Goal: Information Seeking & Learning: Compare options

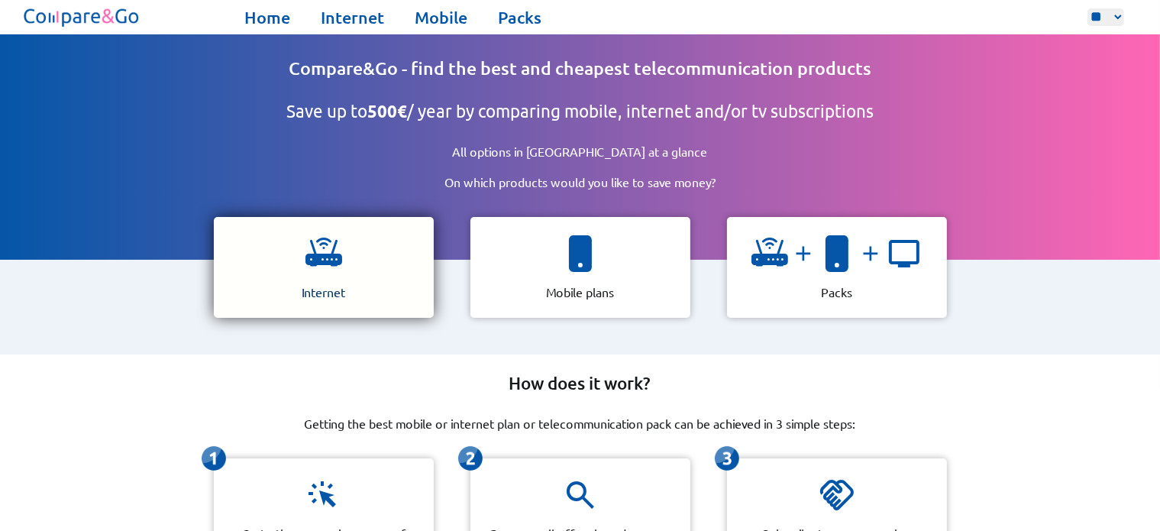
click at [376, 252] on div "Internet" at bounding box center [324, 267] width 220 height 101
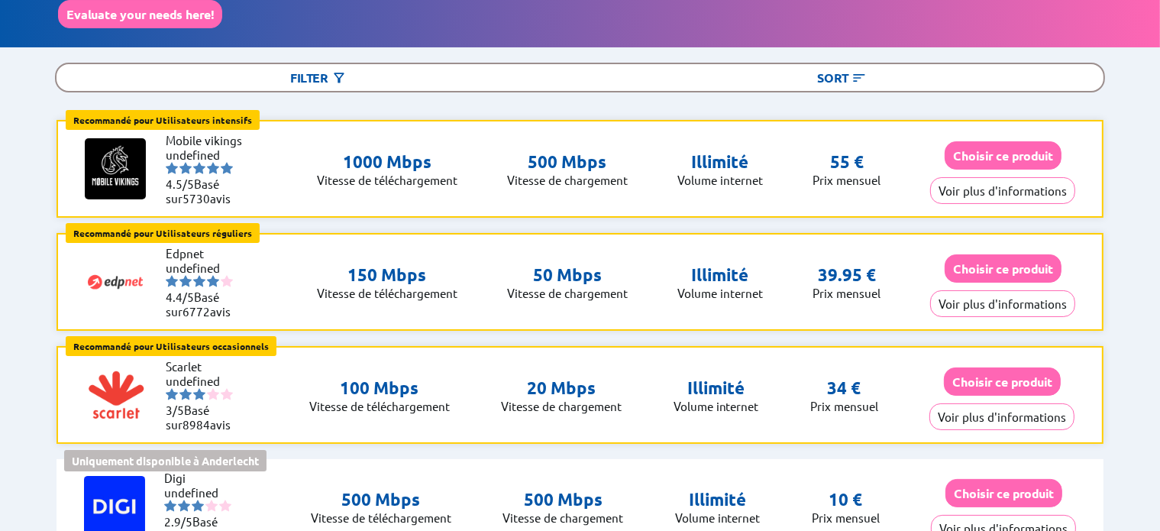
scroll to position [150, 0]
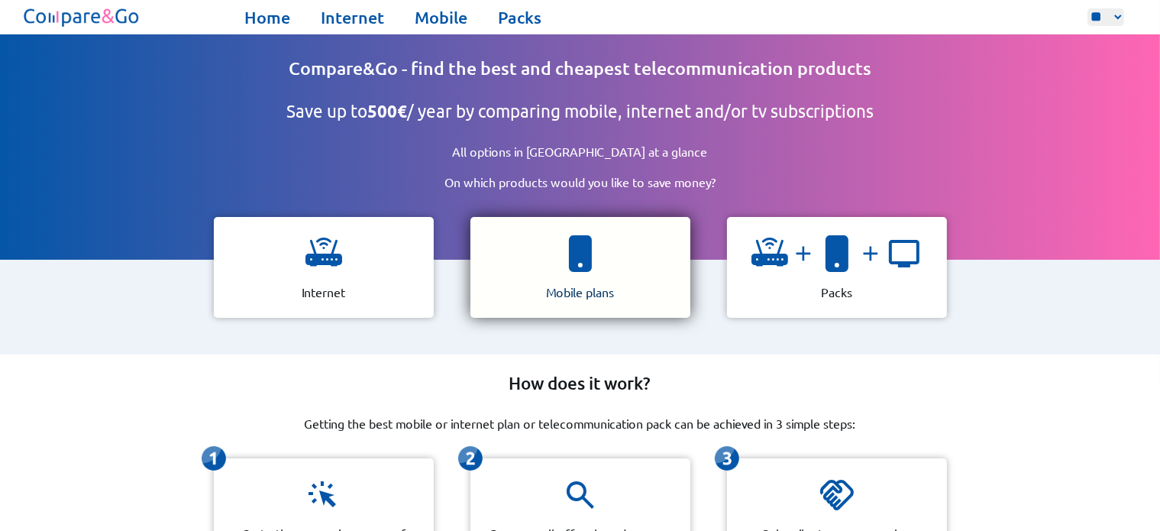
click at [645, 245] on div "Mobile plans" at bounding box center [580, 267] width 220 height 101
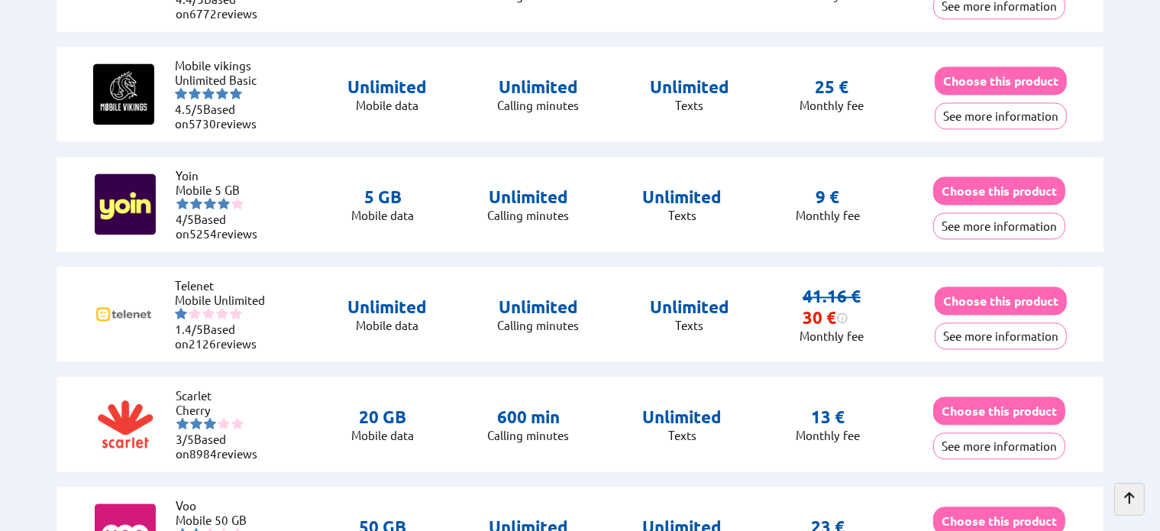
scroll to position [3220, 0]
